Goal: Task Accomplishment & Management: Manage account settings

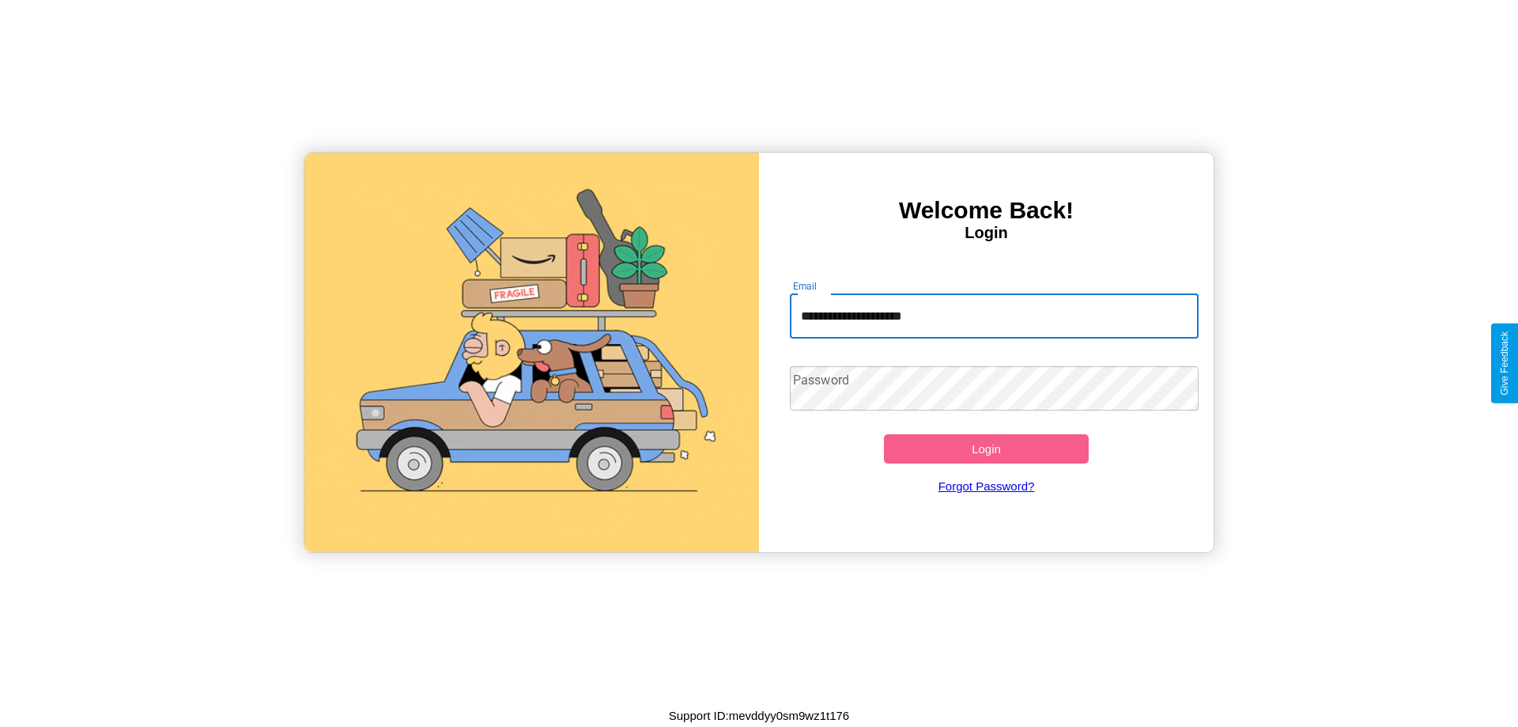
type input "**********"
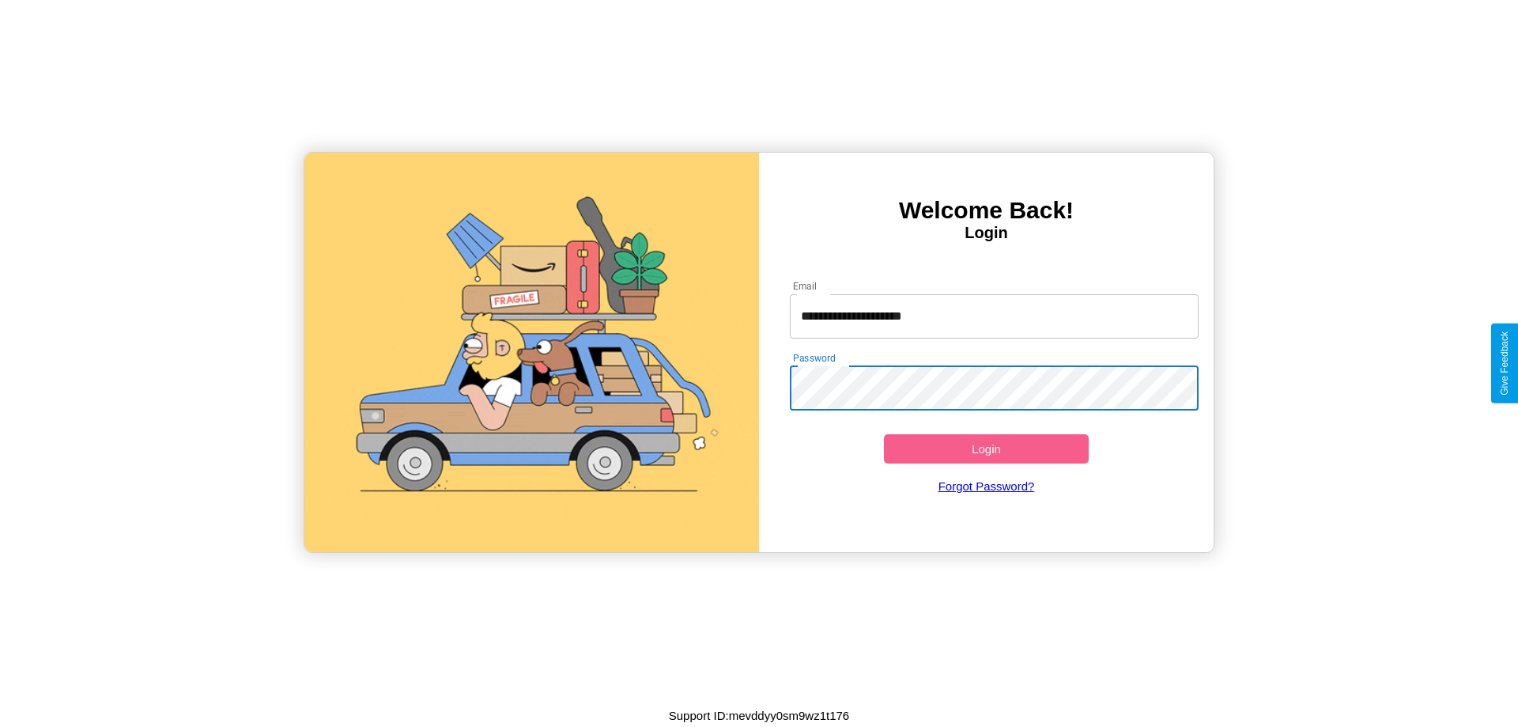
click at [986, 448] on button "Login" at bounding box center [986, 448] width 205 height 29
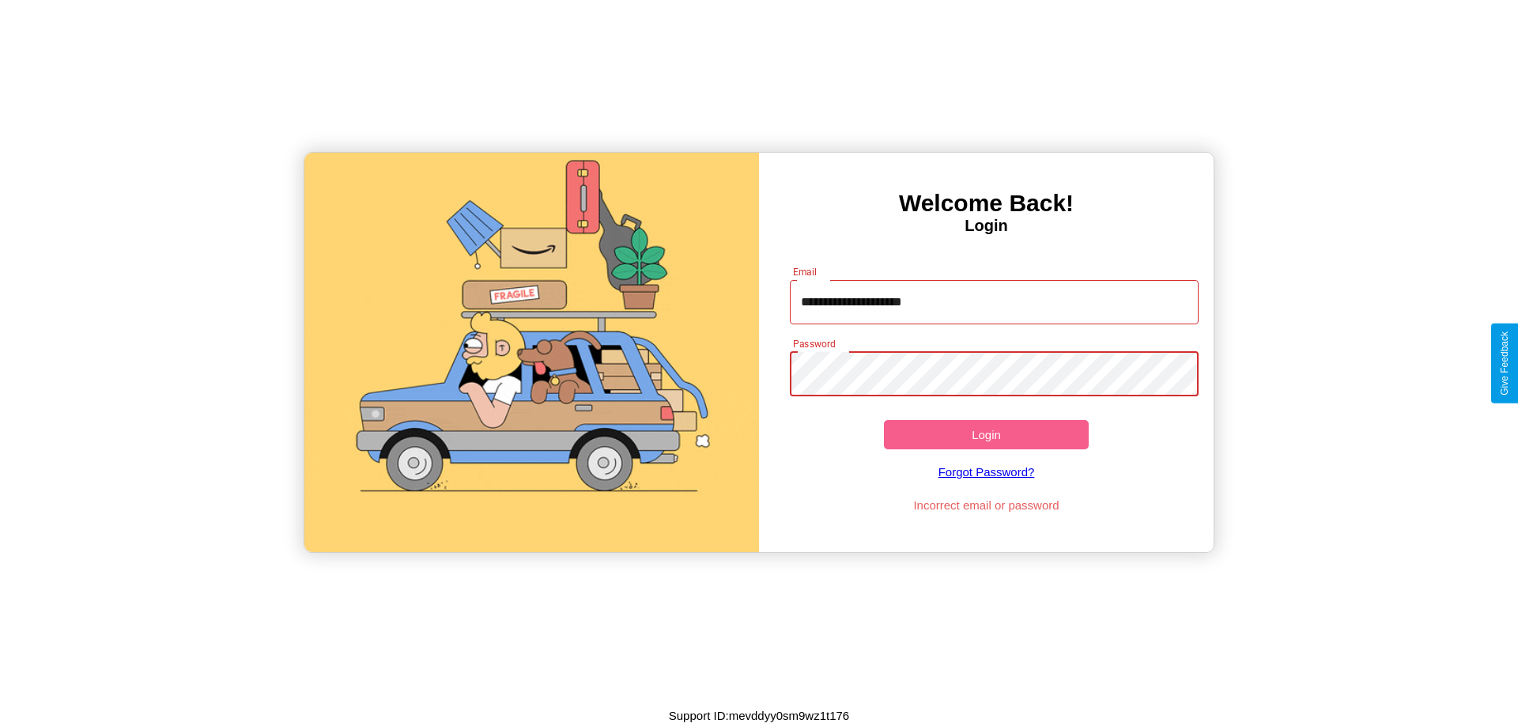
click at [986, 434] on button "Login" at bounding box center [986, 434] width 205 height 29
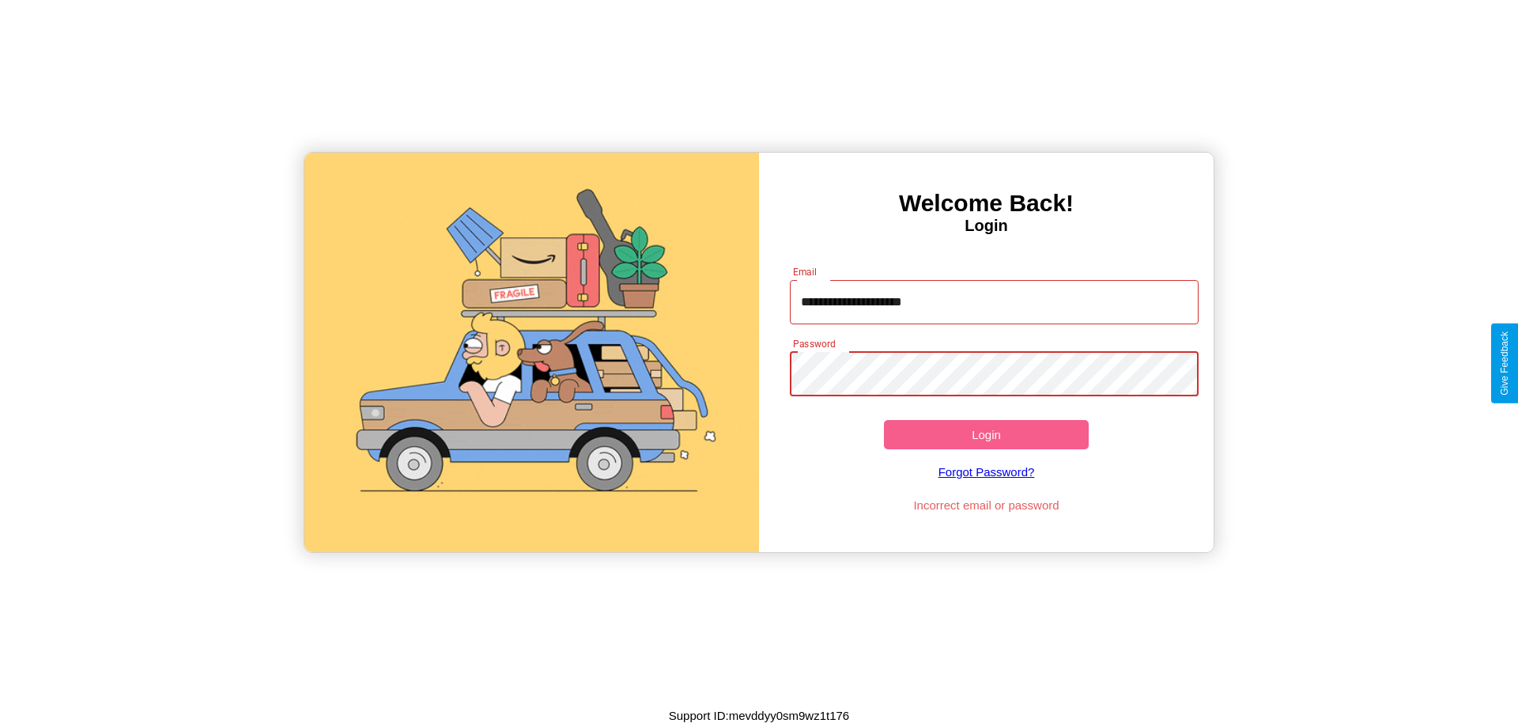
click at [986, 434] on button "Login" at bounding box center [986, 434] width 205 height 29
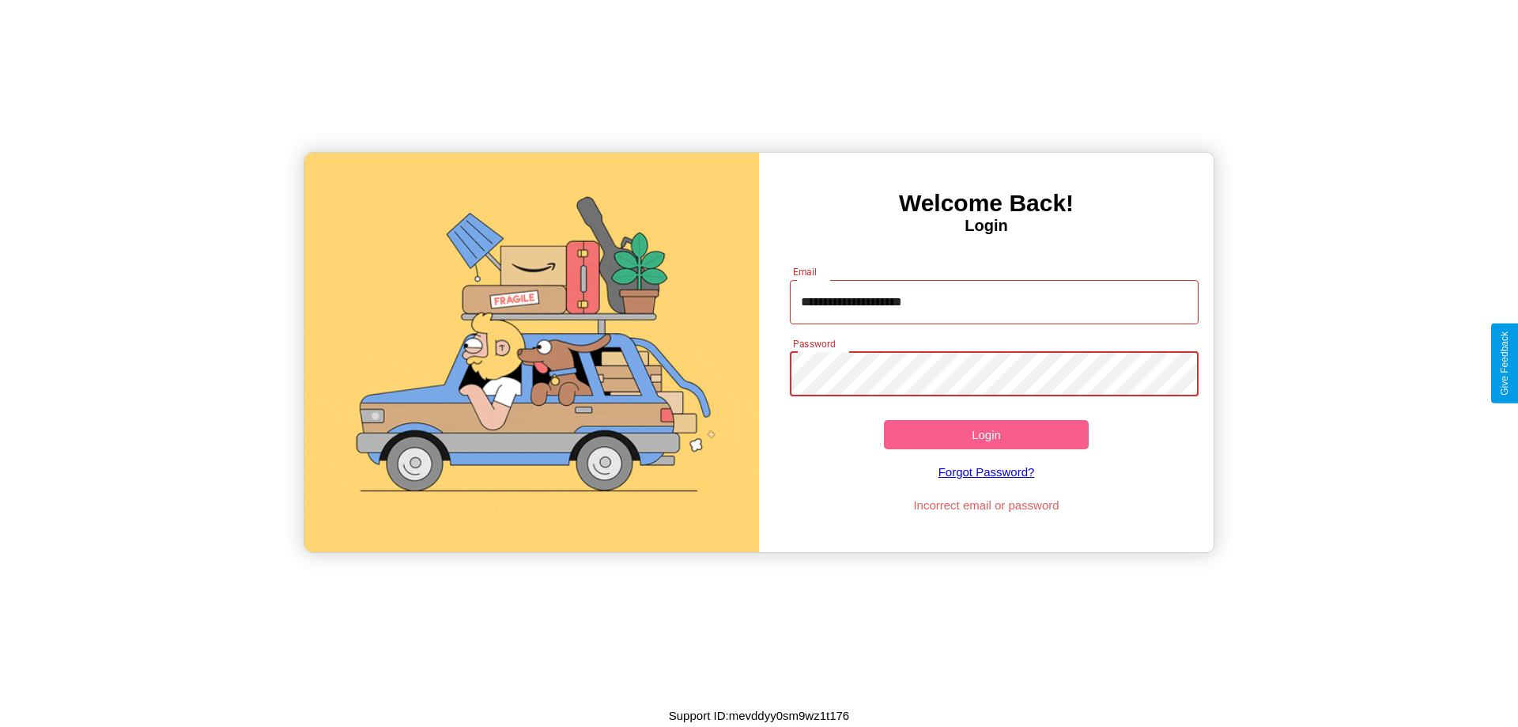
click at [986, 434] on button "Login" at bounding box center [986, 434] width 205 height 29
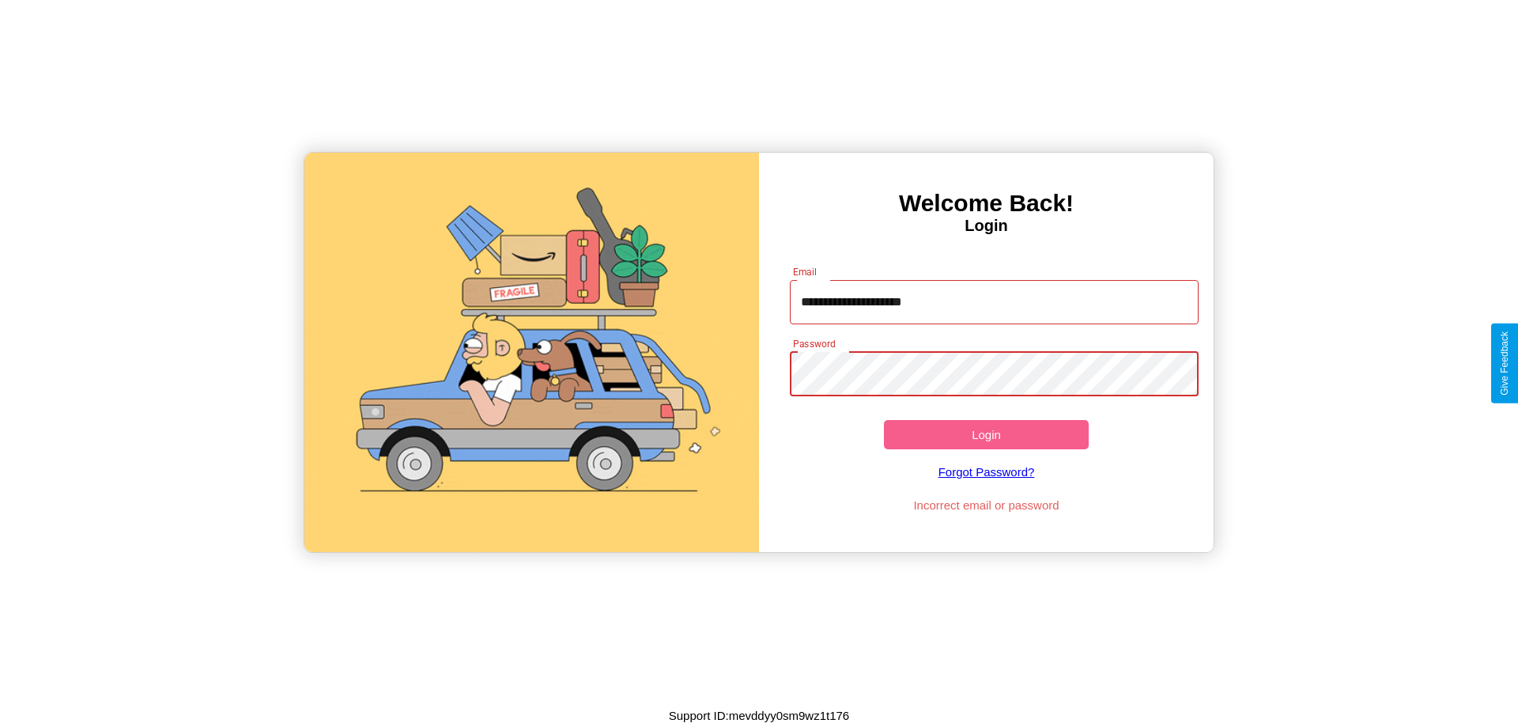
click at [986, 434] on button "Login" at bounding box center [986, 434] width 205 height 29
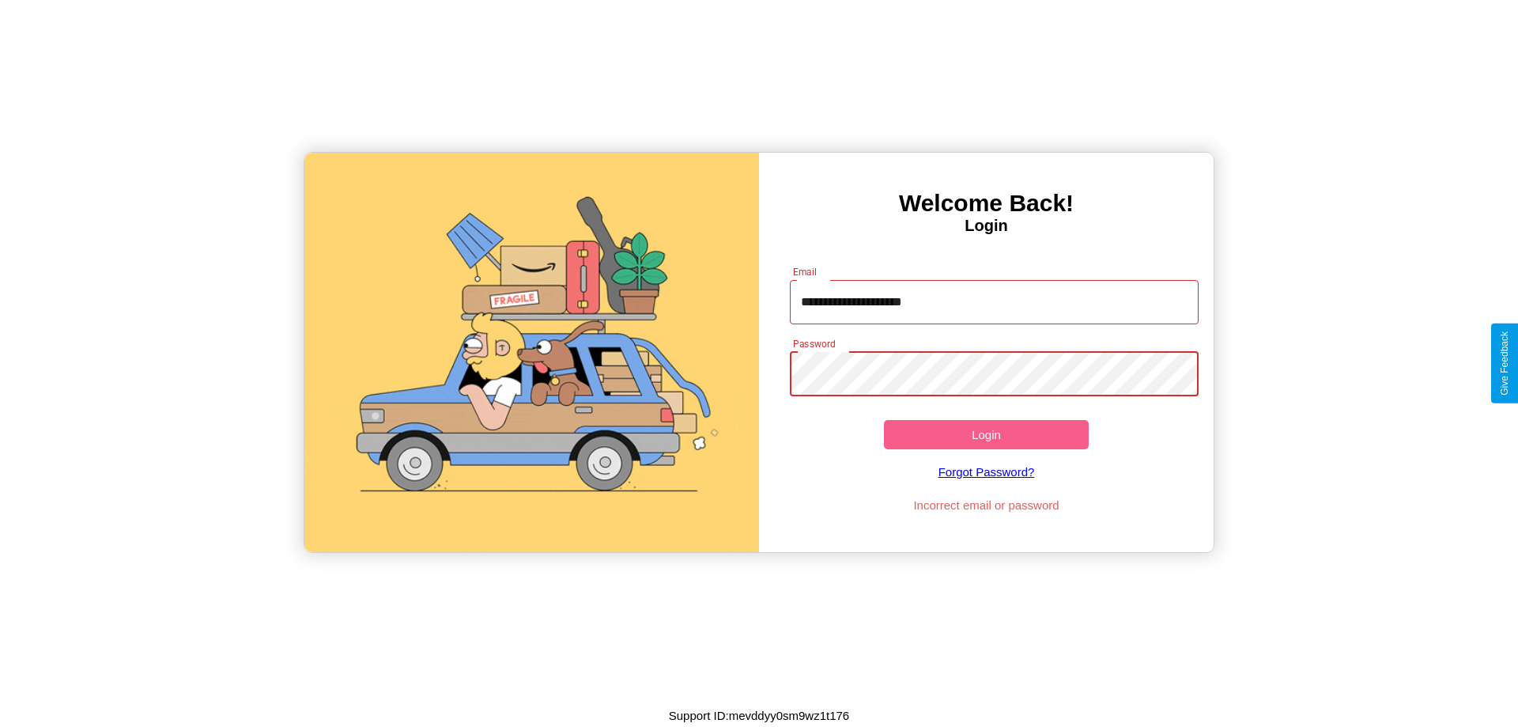
click at [986, 434] on button "Login" at bounding box center [986, 434] width 205 height 29
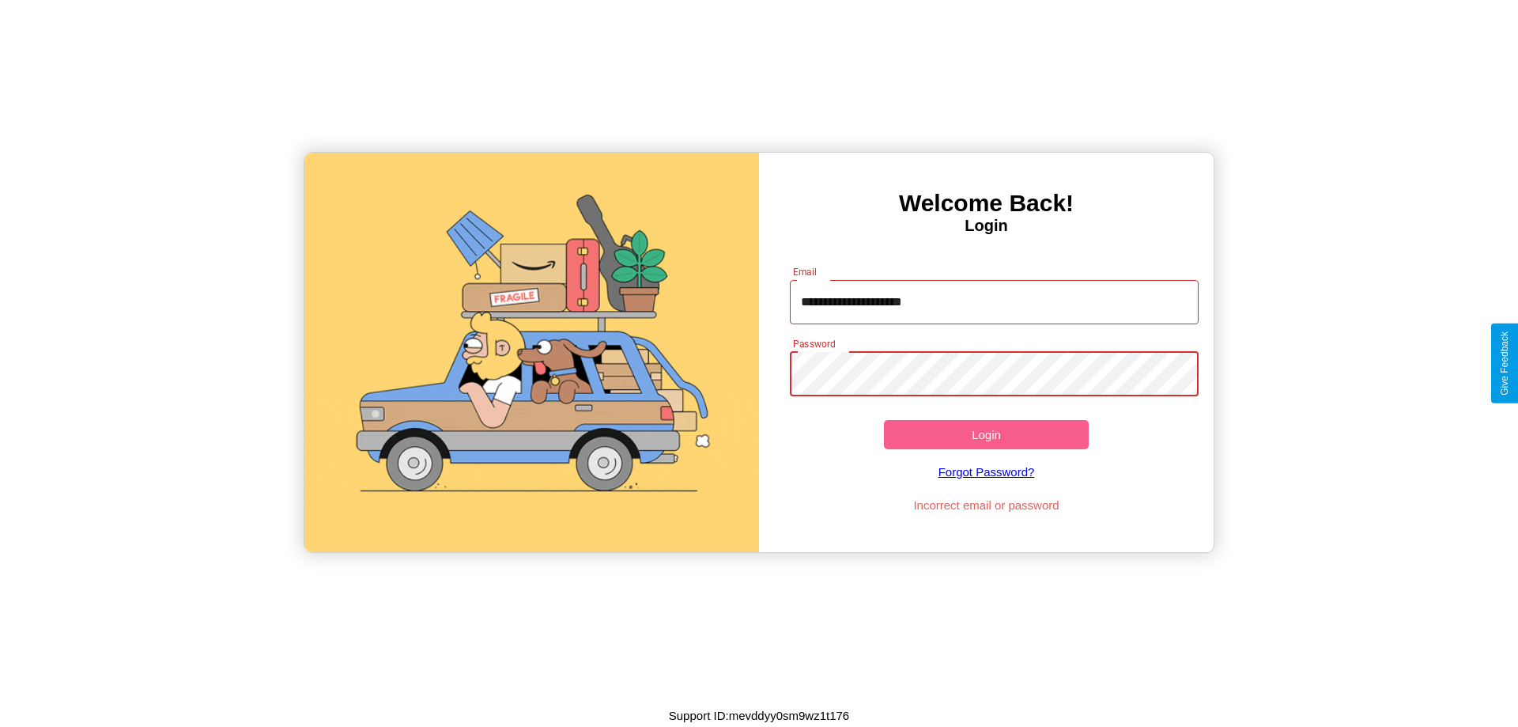
click at [986, 434] on button "Login" at bounding box center [986, 434] width 205 height 29
